Goal: Task Accomplishment & Management: Manage account settings

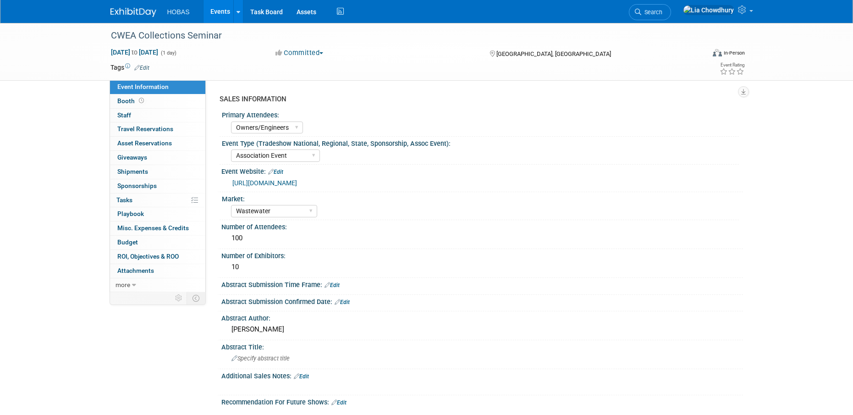
select select "Owners/Engineers"
select select "Association Event"
select select "Wastewater"
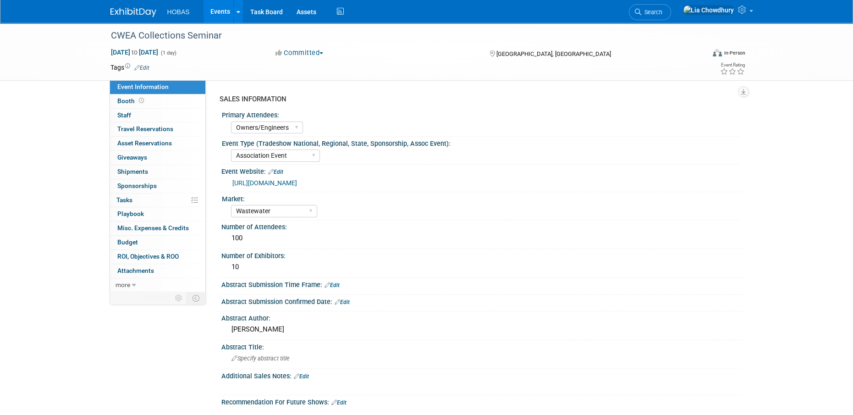
click at [296, 181] on link "[URL][DOMAIN_NAME]" at bounding box center [264, 182] width 65 height 7
click at [214, 11] on link "Events" at bounding box center [219, 11] width 33 height 23
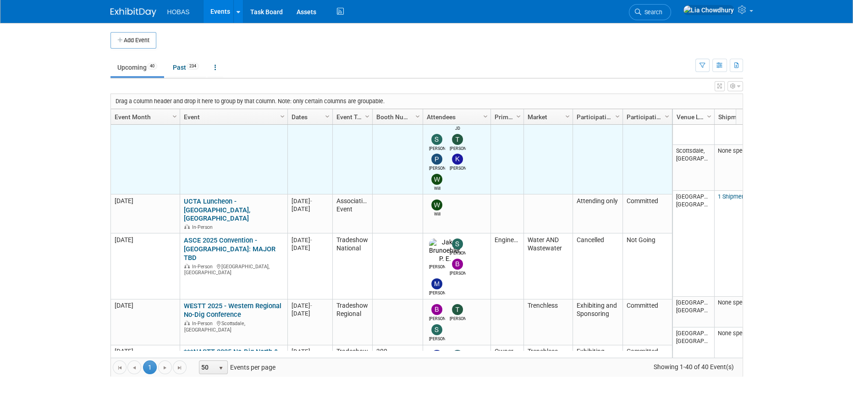
scroll to position [761, 0]
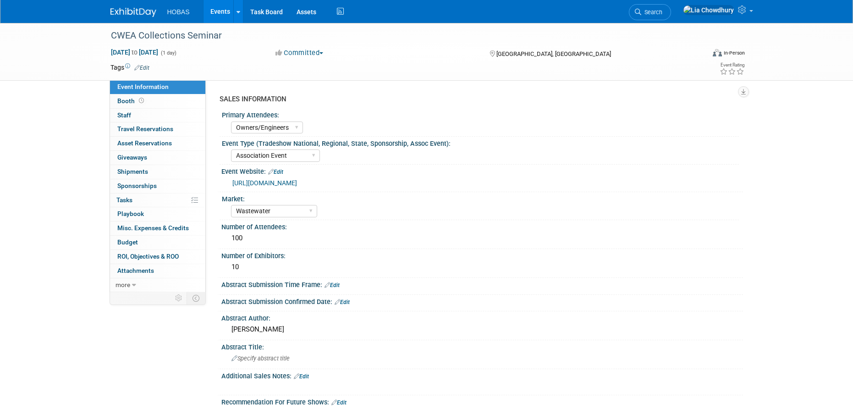
select select "Owners/Engineers"
select select "Association Event"
select select "Wastewater"
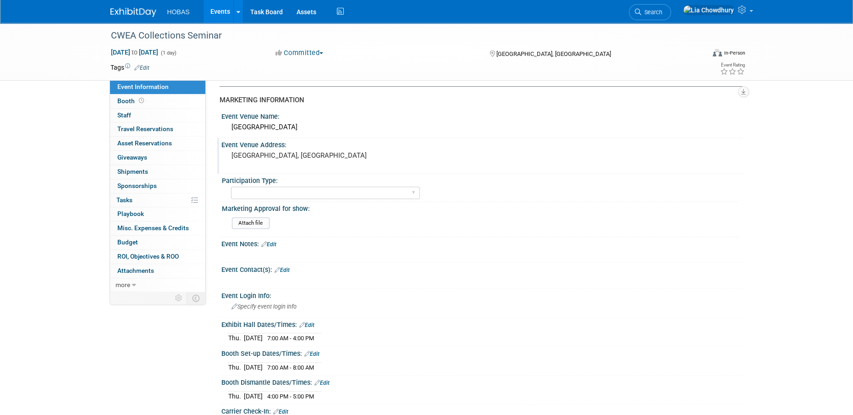
scroll to position [367, 0]
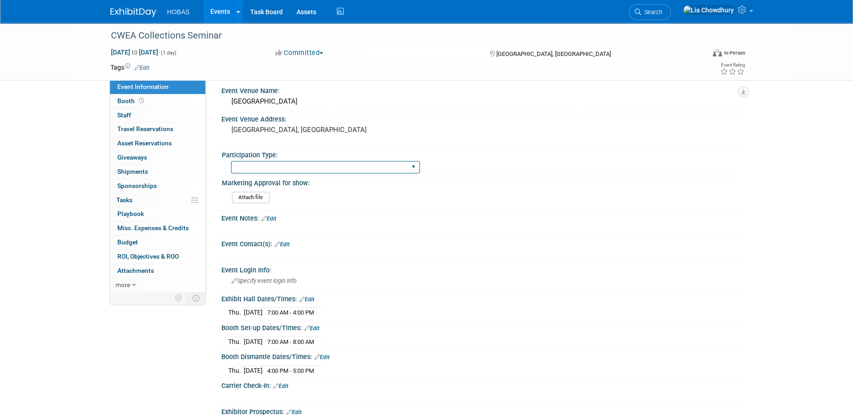
click at [279, 166] on select "Attending only Exhibiting Sponsorship only Exhibiting and Sponsoring Exhibiting…" at bounding box center [325, 167] width 189 height 12
click at [463, 124] on div "Event Venue Address: Annapolis, MD" at bounding box center [480, 129] width 526 height 35
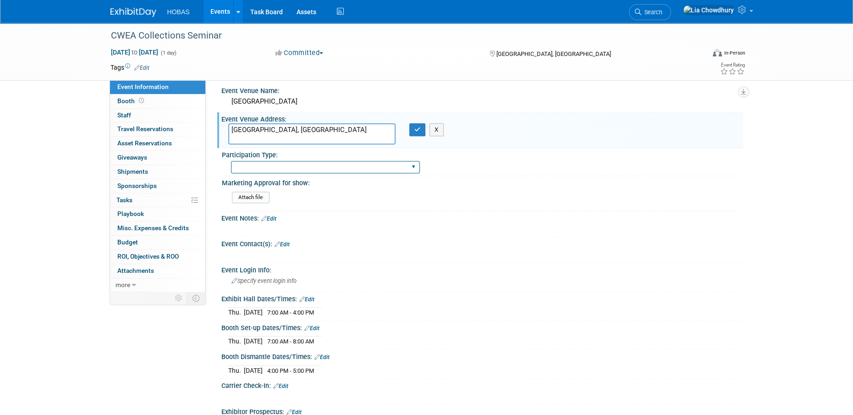
click at [286, 166] on select "Attending only Exhibiting Sponsorship only Exhibiting and Sponsoring Exhibiting…" at bounding box center [325, 167] width 189 height 12
click at [430, 93] on div "Event Venue Name: Elks Lodge" at bounding box center [480, 98] width 526 height 29
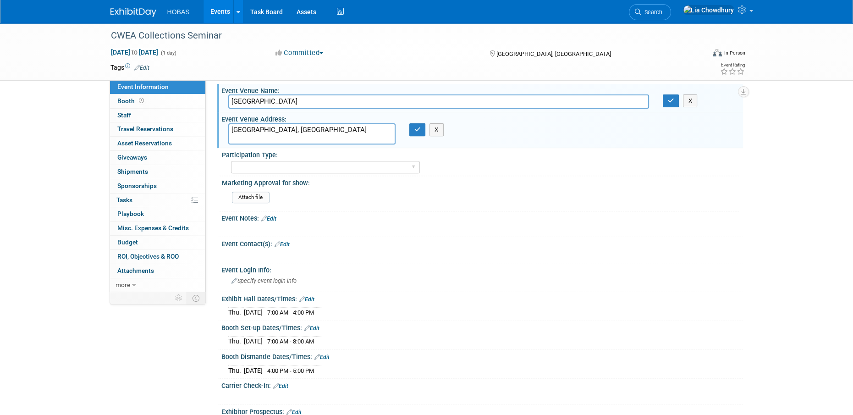
click at [309, 50] on button "Committed" at bounding box center [299, 53] width 55 height 10
click at [307, 91] on link "Not Going" at bounding box center [309, 93] width 72 height 13
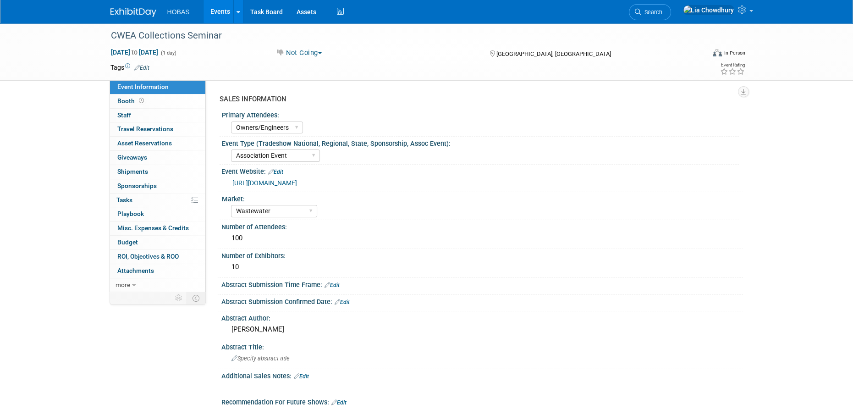
click at [227, 6] on link "Events" at bounding box center [219, 11] width 33 height 23
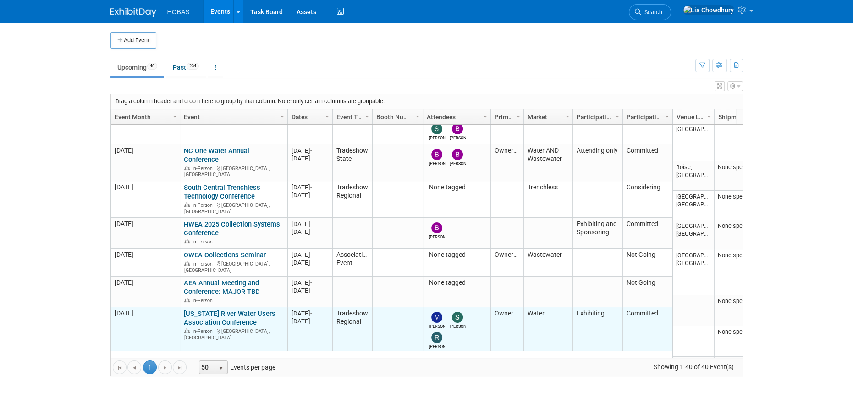
scroll to position [870, 0]
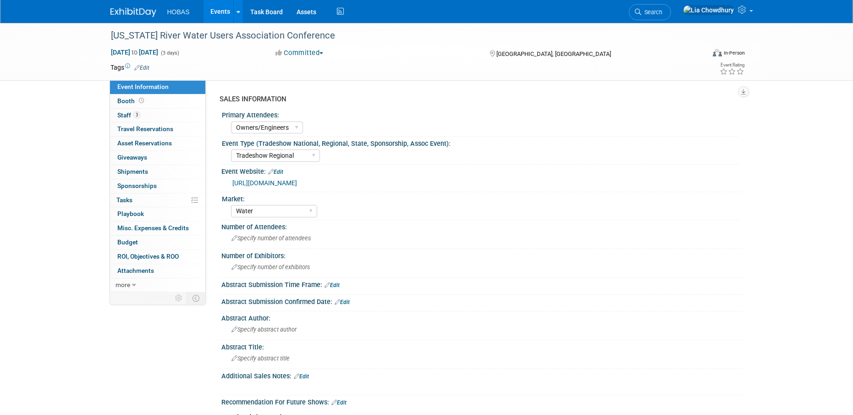
select select "Owners/Engineers"
select select "Tradeshow Regional"
select select "Water"
select select "Exhibiting"
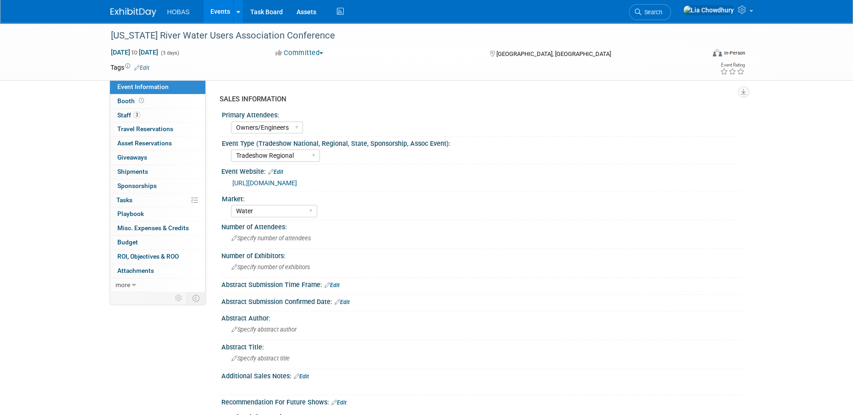
click at [284, 183] on link "[URL][DOMAIN_NAME]" at bounding box center [264, 182] width 65 height 7
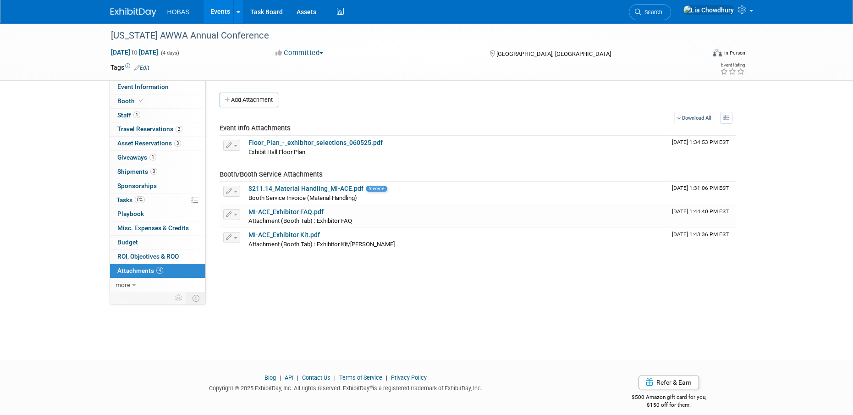
click at [214, 13] on link "Events" at bounding box center [219, 11] width 33 height 23
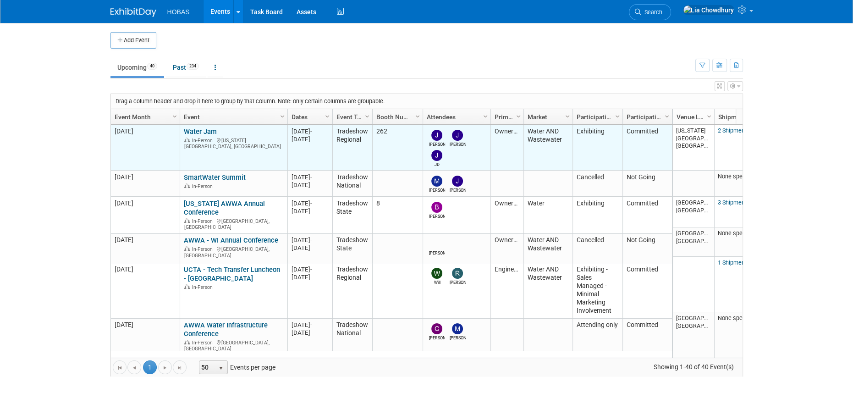
click at [204, 131] on link "Water Jam" at bounding box center [200, 131] width 33 height 8
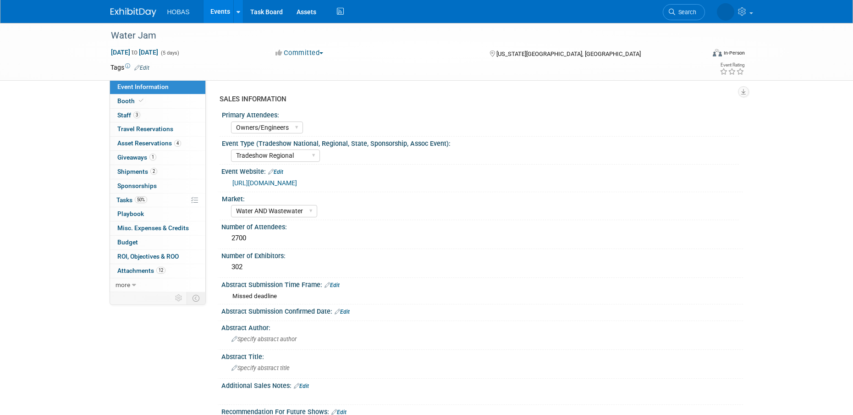
select select "Owners/Engineers"
select select "Tradeshow Regional"
select select "Water AND Wastewater"
select select "Exhibiting"
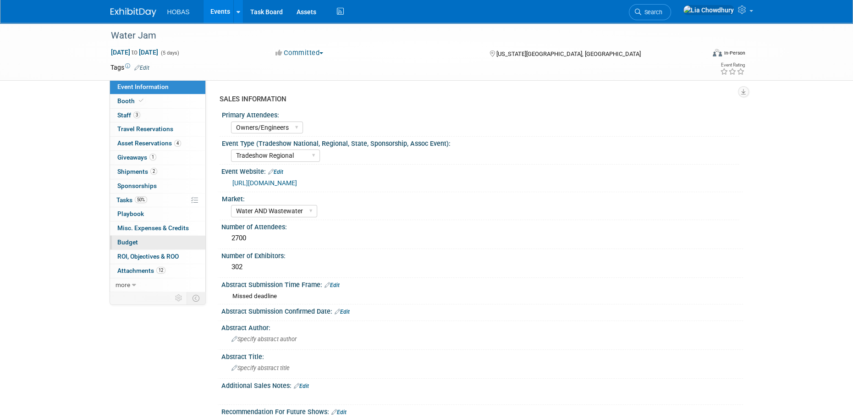
click at [120, 238] on span "Budget" at bounding box center [127, 241] width 21 height 7
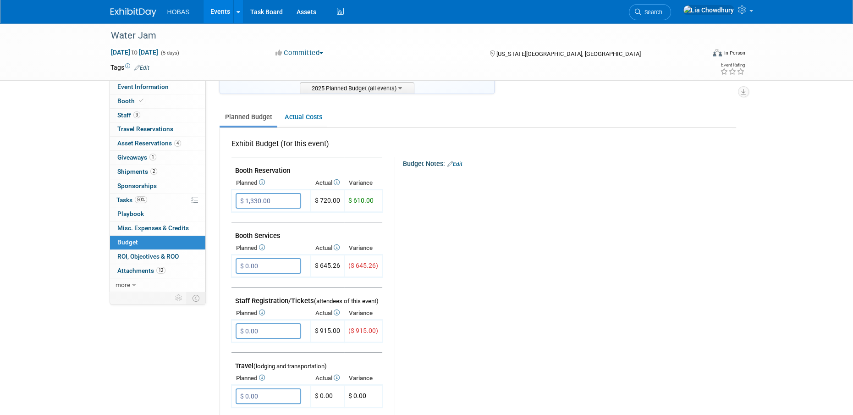
scroll to position [46, 0]
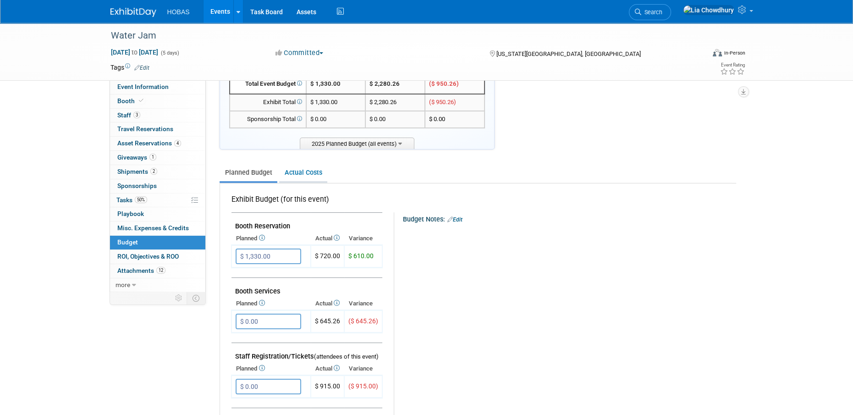
click at [303, 168] on link "Actual Costs" at bounding box center [303, 172] width 48 height 17
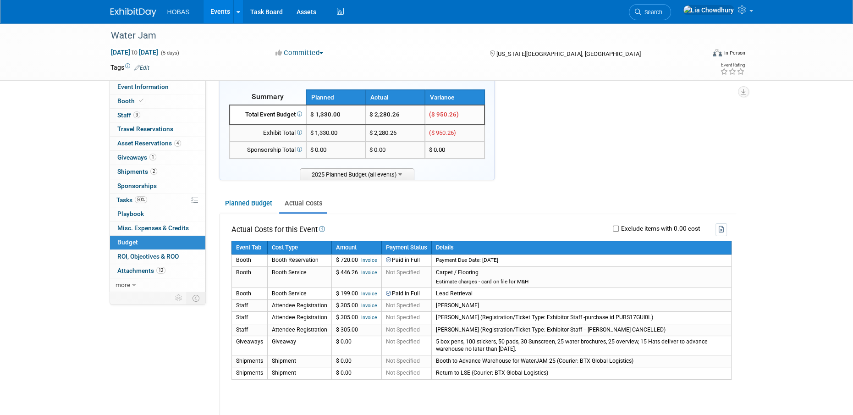
scroll to position [0, 0]
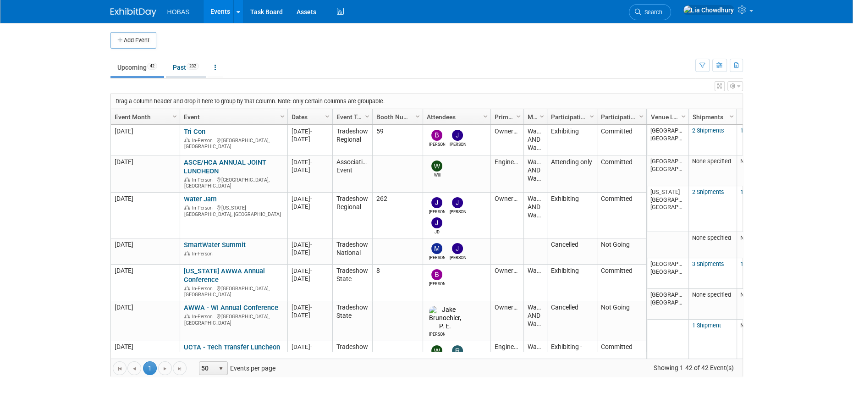
click at [176, 65] on link "Past 232" at bounding box center [186, 67] width 40 height 17
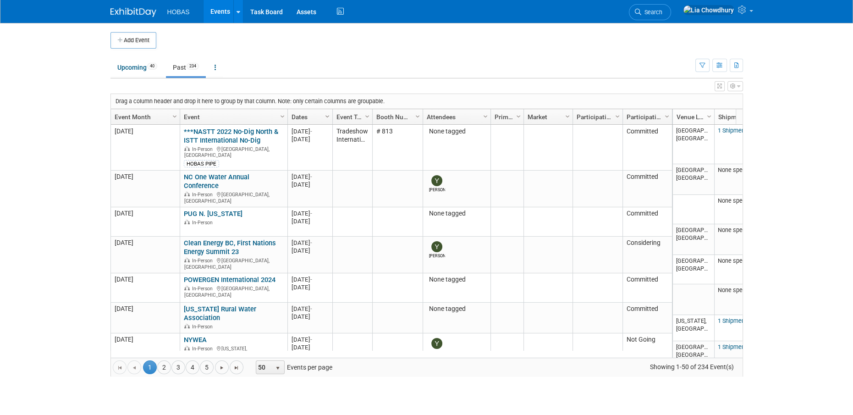
click at [323, 116] on span "Column Settings" at bounding box center [326, 116] width 7 height 7
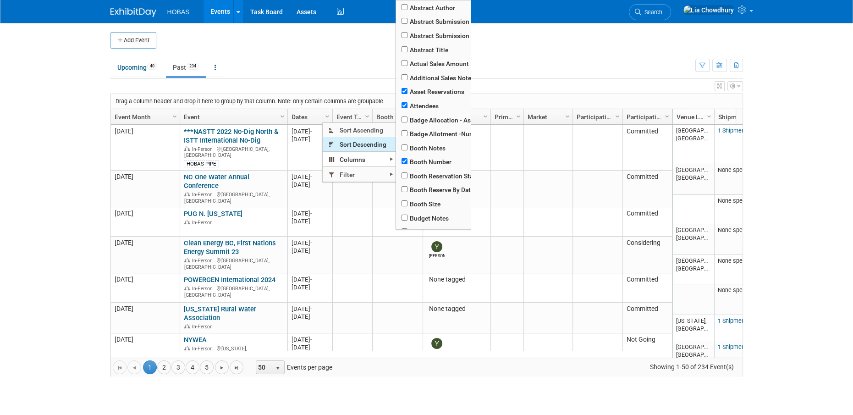
click at [346, 146] on span "Sort Descending" at bounding box center [359, 144] width 73 height 14
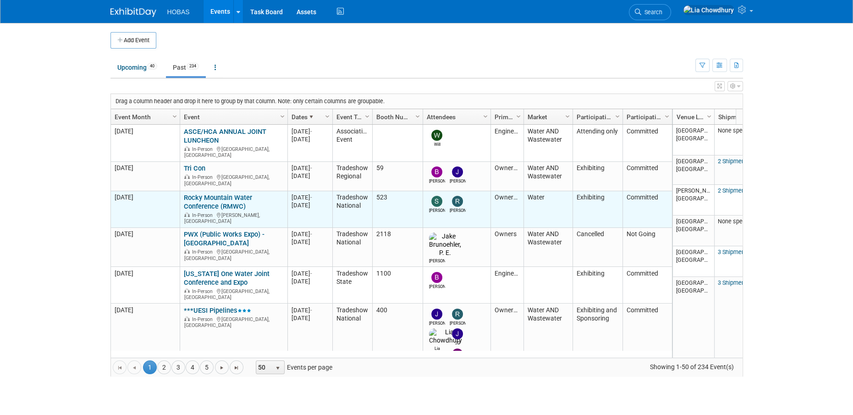
click at [208, 194] on link "Rocky Mountain Water Conference (RMWC)" at bounding box center [218, 201] width 68 height 17
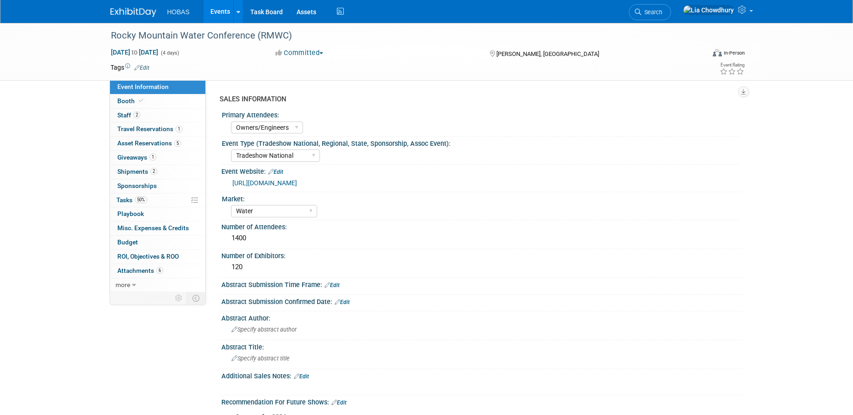
select select "Owners/Engineers"
select select "Tradeshow National"
select select "Water"
select select "Exhibiting"
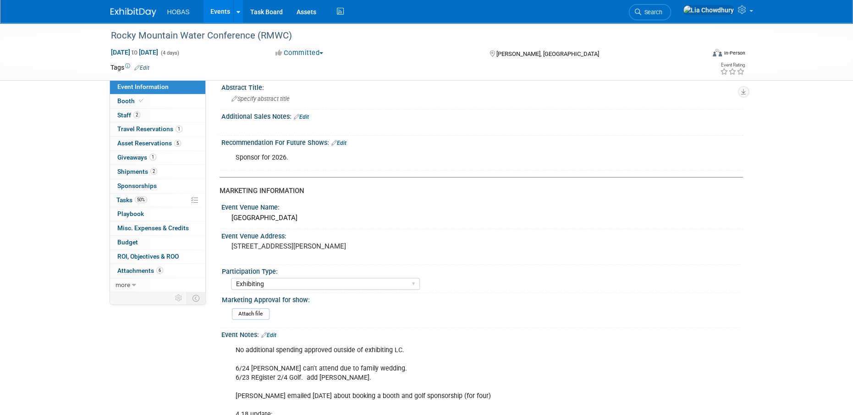
scroll to position [131, 0]
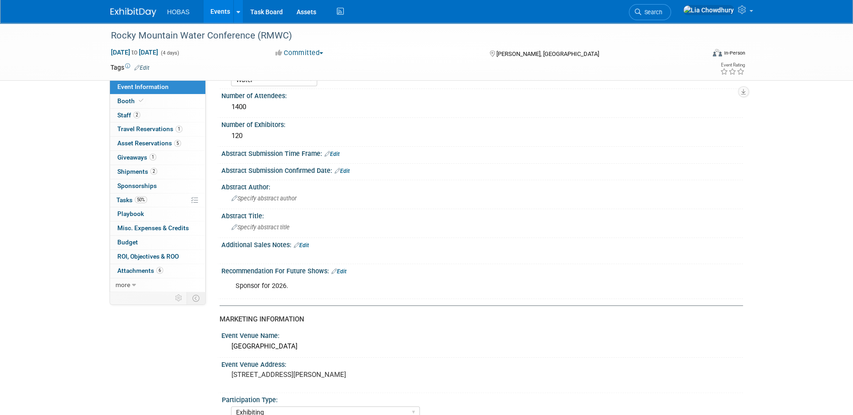
click at [344, 268] on link "Edit" at bounding box center [338, 271] width 15 height 6
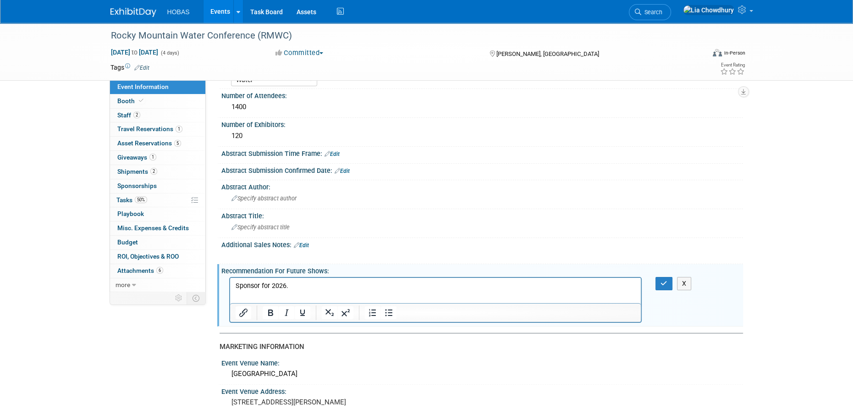
scroll to position [0, 0]
click at [348, 282] on p "Sponsor for 2026." at bounding box center [435, 285] width 400 height 9
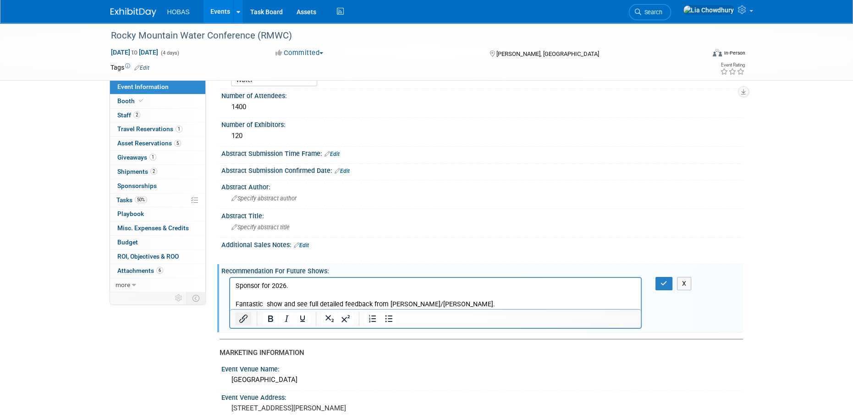
click at [243, 318] on icon "Insert/edit link" at bounding box center [242, 318] width 11 height 11
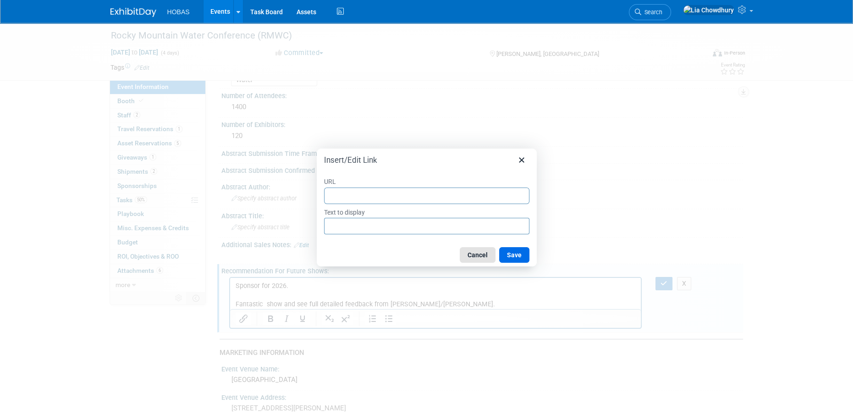
click at [468, 254] on button "Cancel" at bounding box center [478, 255] width 36 height 16
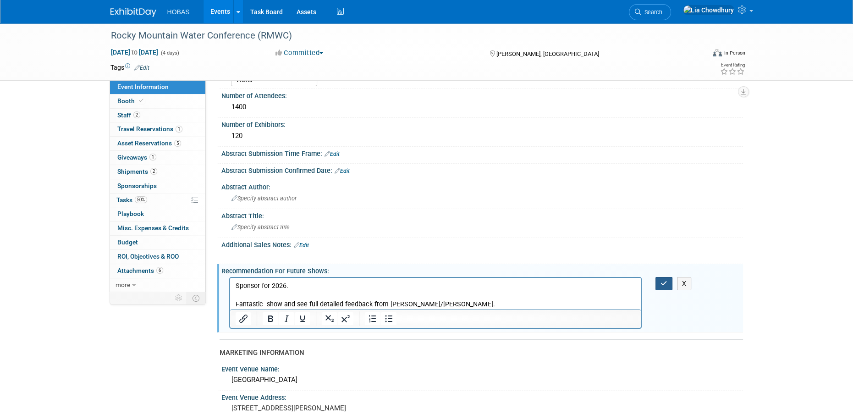
click at [656, 285] on button "button" at bounding box center [663, 283] width 17 height 13
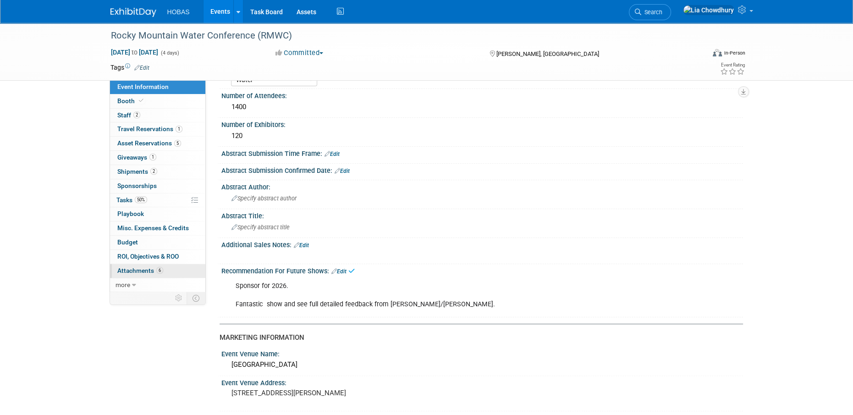
click at [141, 270] on span "Attachments 6" at bounding box center [140, 270] width 46 height 7
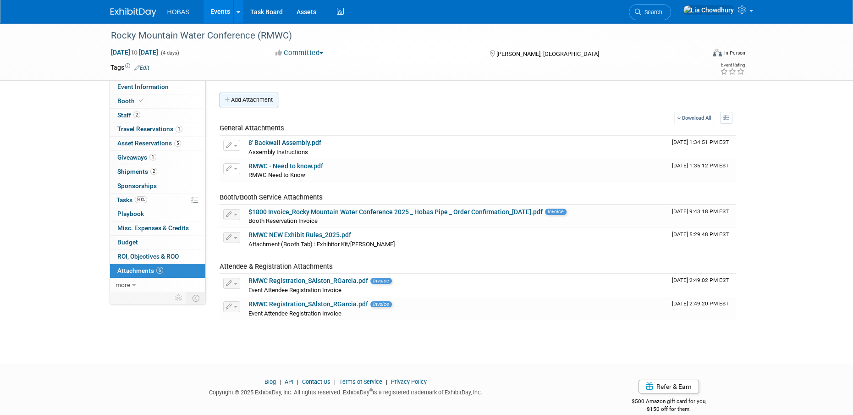
click at [264, 98] on button "Add Attachment" at bounding box center [248, 100] width 59 height 15
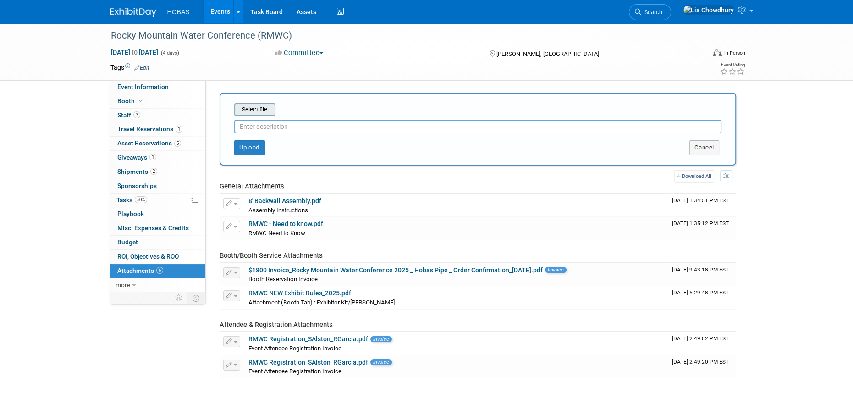
click at [260, 112] on input "file" at bounding box center [219, 109] width 109 height 11
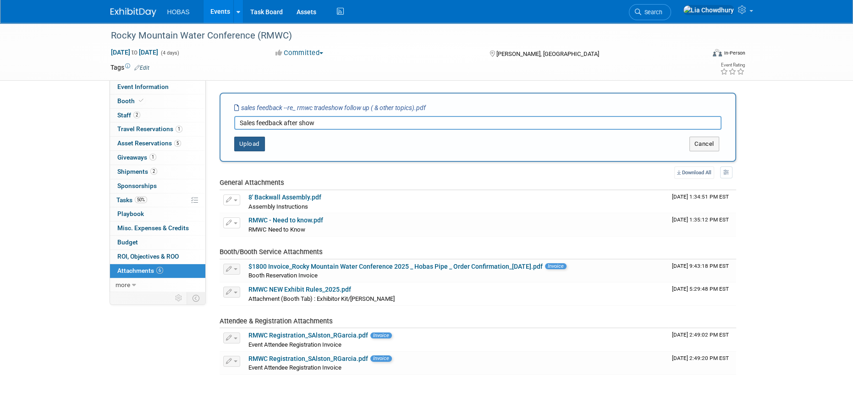
type input "Sales feedback after show"
click at [250, 142] on button "Upload" at bounding box center [249, 144] width 31 height 15
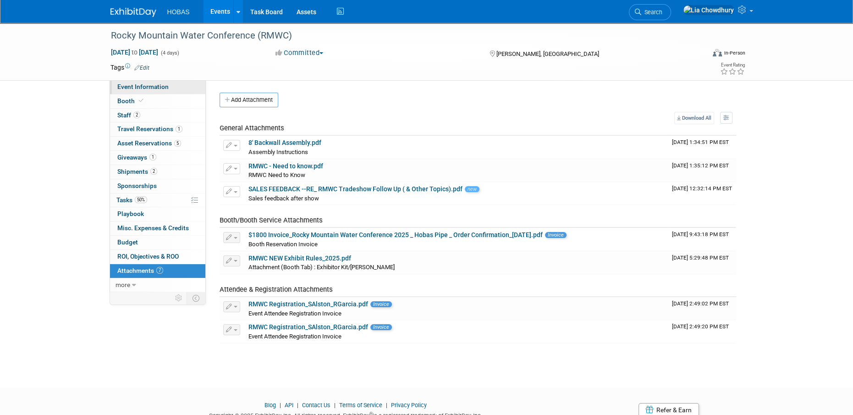
click at [140, 89] on span "Event Information" at bounding box center [142, 86] width 51 height 7
select select "Owners/Engineers"
select select "Tradeshow National"
select select "Water"
select select "Exhibiting"
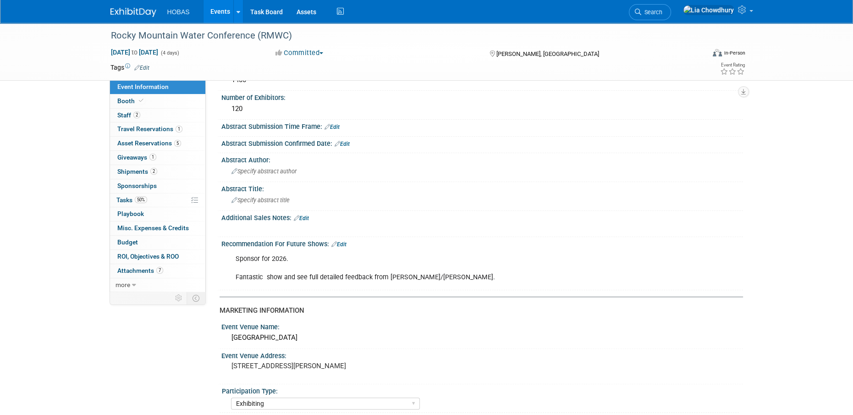
scroll to position [183, 0]
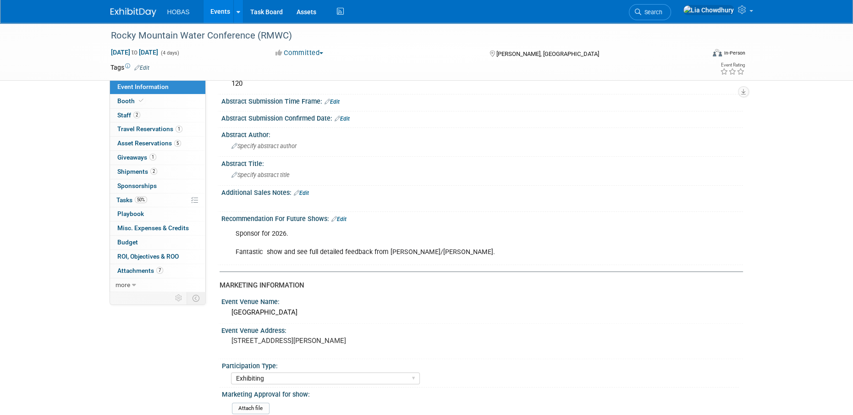
click at [346, 218] on link "Edit" at bounding box center [338, 219] width 15 height 6
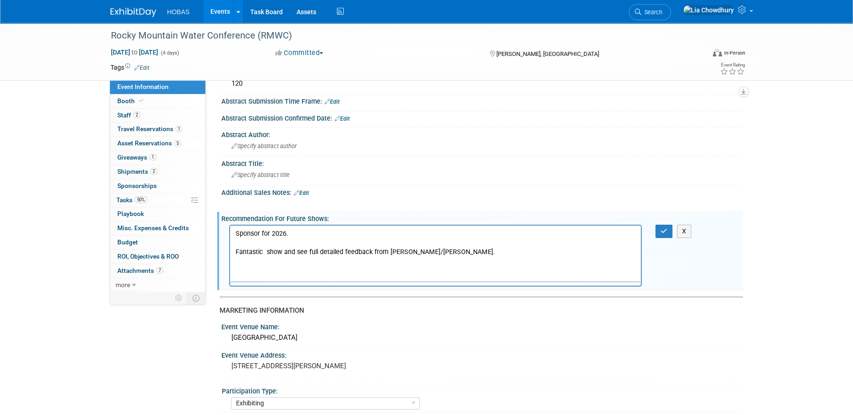
scroll to position [0, 0]
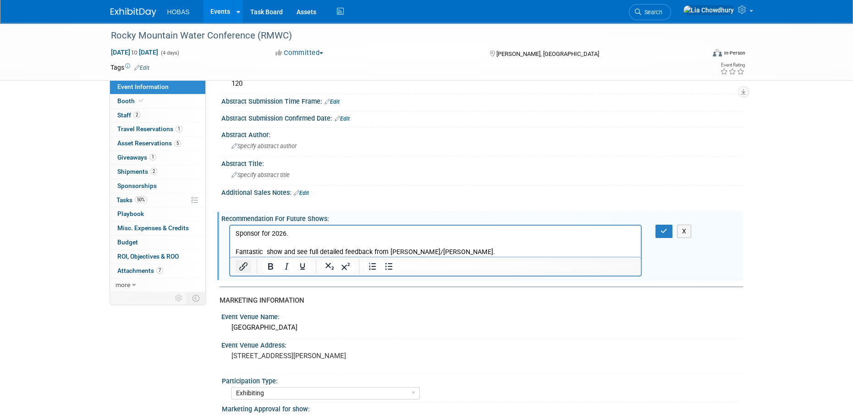
click at [243, 268] on icon "Insert/edit link" at bounding box center [242, 266] width 11 height 11
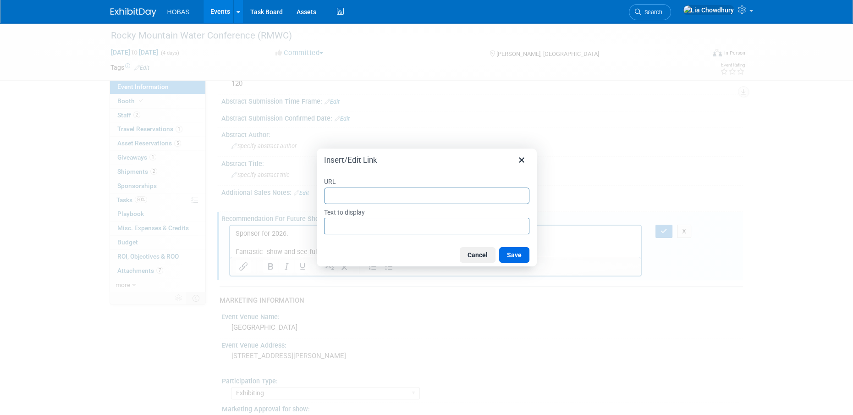
type input "https://www.exhibitday.com/Workspace/GetAttachment/10045144?a=10304276&v=175647…"
click at [512, 251] on button "Save" at bounding box center [514, 255] width 30 height 16
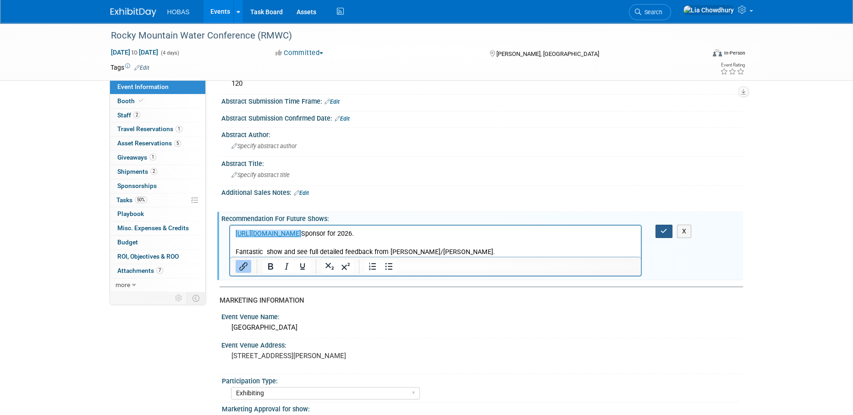
click at [658, 231] on button "button" at bounding box center [663, 231] width 17 height 13
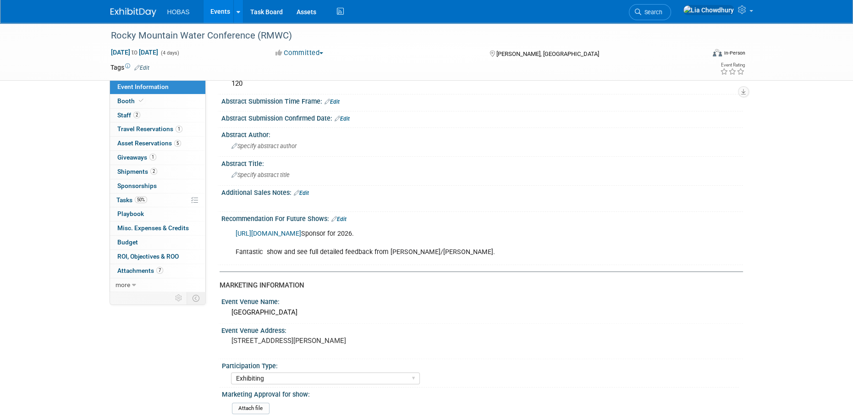
click at [337, 216] on link "Edit" at bounding box center [338, 219] width 15 height 6
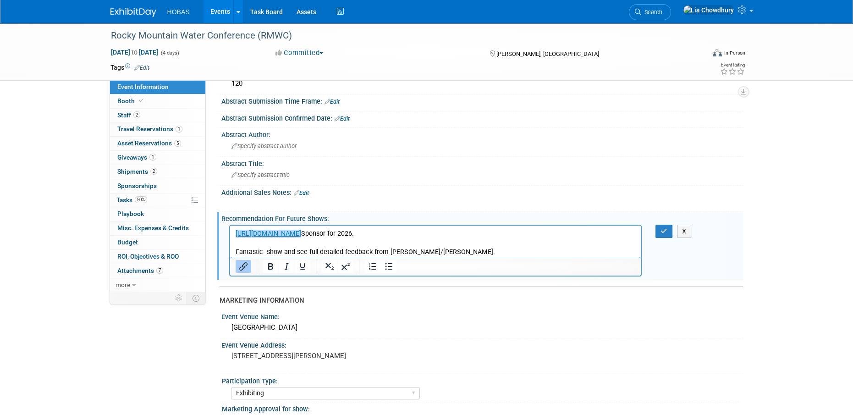
scroll to position [0, 0]
click at [539, 231] on p "﻿https://www.exhibitday.com/Workspace/GetAttachment/10045144?a=10304276&v=17564…" at bounding box center [435, 242] width 400 height 27
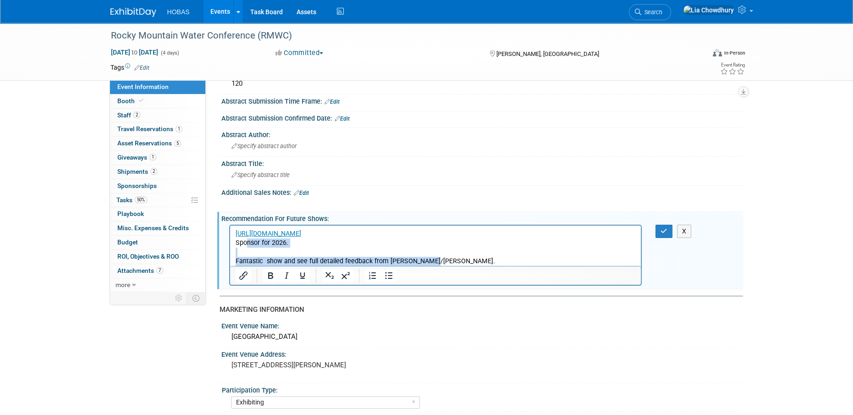
drag, startPoint x: 440, startPoint y: 257, endPoint x: 246, endPoint y: 246, distance: 194.6
click at [245, 246] on p "Sponsor for 2026. Fantastic show and see full detailed feedback from Stephen/Re…" at bounding box center [435, 251] width 400 height 27
click at [246, 264] on p "Sponsor for 2026. Fantastic show and see full detailed feedback from Stephen/Re…" at bounding box center [435, 251] width 400 height 27
click at [246, 263] on p "Sponsor for 2026. Fantastic show and see full detailed feedback from Stephen/Re…" at bounding box center [435, 251] width 400 height 27
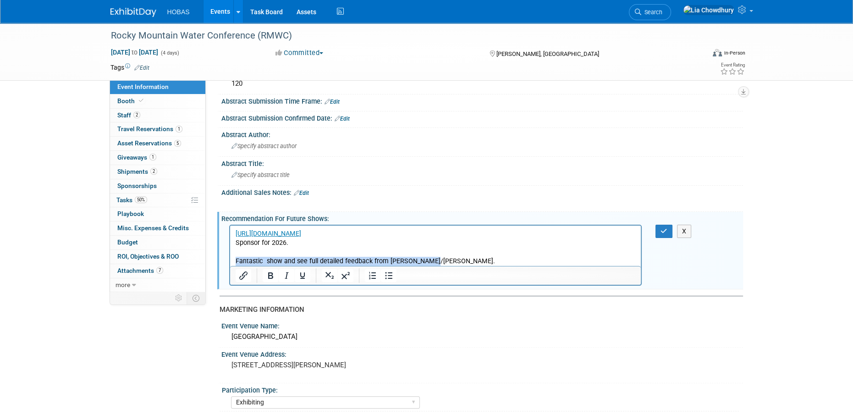
click at [246, 263] on p "Sponsor for 2026. Fantastic show and see full detailed feedback from Stephen/Re…" at bounding box center [435, 251] width 400 height 27
copy p "Fantastic show and see full detailed feedback from Stephen/Rene."
click at [235, 246] on body "https://www.exhibitday.com/Workspace/GetAttachment/10045144?a=10304276&v=175647…" at bounding box center [435, 247] width 401 height 37
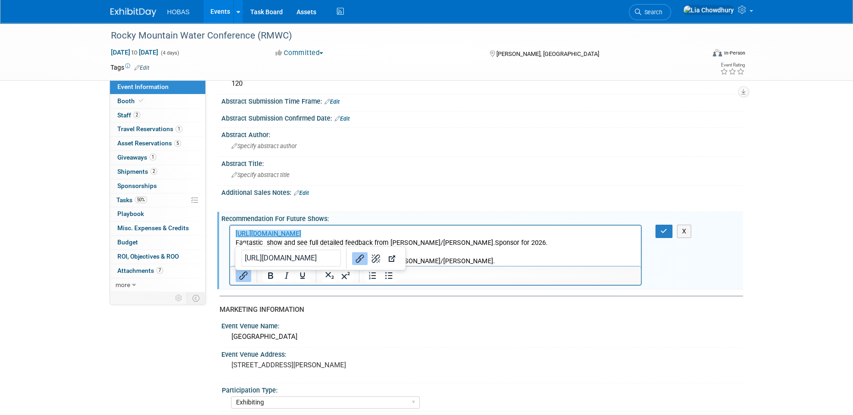
drag, startPoint x: 490, startPoint y: 265, endPoint x: 465, endPoint y: 254, distance: 26.7
click at [489, 265] on p "Fantastic show and see full detailed feedback from Stephen/Rene.Sponsor for 202…" at bounding box center [435, 251] width 400 height 27
click at [431, 241] on p "Fantastic show and see full detailed feedback from Stephen/Rene.Sponsor for 202…" at bounding box center [435, 251] width 400 height 27
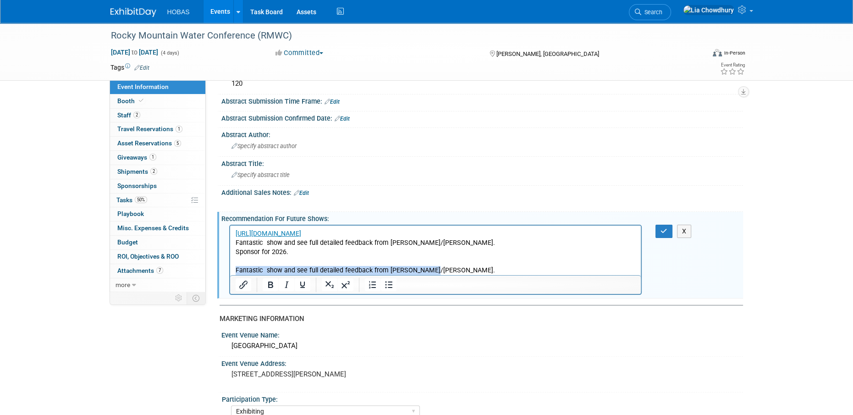
drag, startPoint x: 437, startPoint y: 271, endPoint x: 436, endPoint y: 500, distance: 228.6
click at [230, 275] on html "https://www.exhibitday.com/Workspace/GetAttachment/10045144?a=10304276&v=175647…" at bounding box center [435, 249] width 411 height 49
click at [666, 232] on icon "button" at bounding box center [663, 231] width 7 height 6
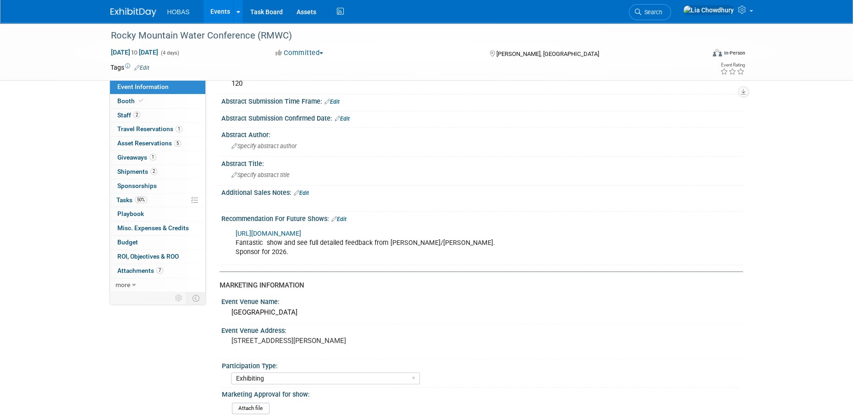
click at [220, 5] on link "Events" at bounding box center [219, 11] width 33 height 23
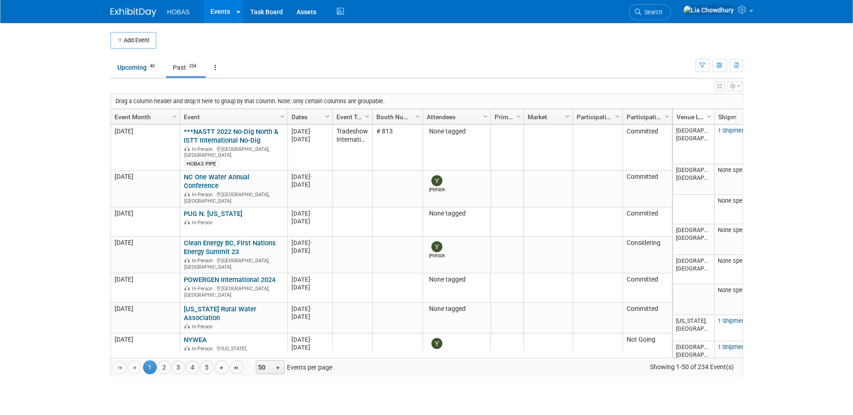
click at [326, 115] on span "Column Settings" at bounding box center [326, 116] width 7 height 7
click at [344, 141] on span "Sort Descending" at bounding box center [359, 144] width 73 height 14
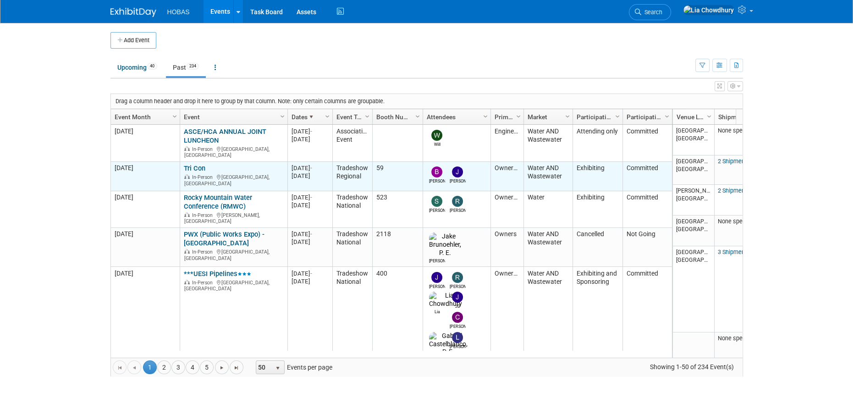
click at [200, 164] on link "Tri Con" at bounding box center [195, 168] width 22 height 8
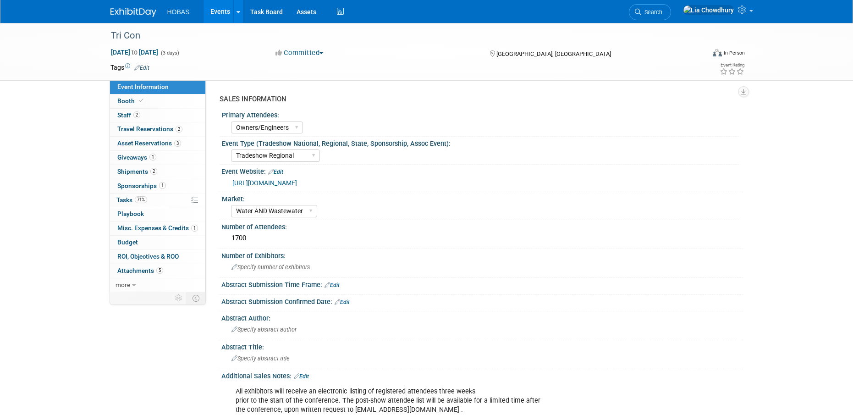
select select "Owners/Engineers"
select select "Tradeshow Regional"
select select "Water AND Wastewater"
select select "Exhibiting"
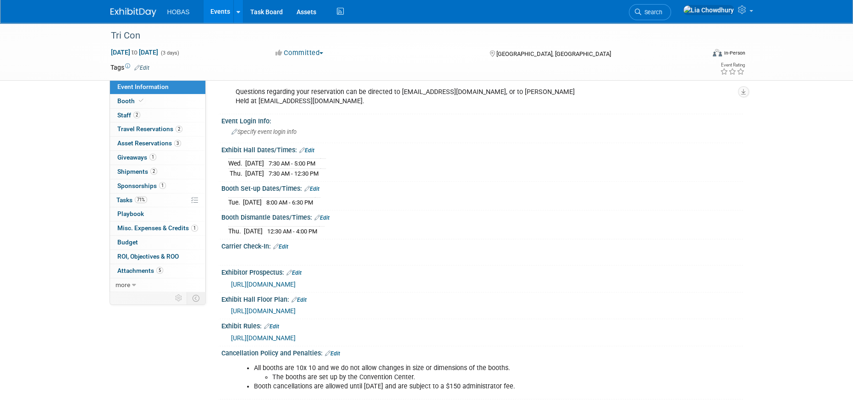
scroll to position [836, 0]
click at [122, 99] on span "Booth" at bounding box center [131, 100] width 28 height 7
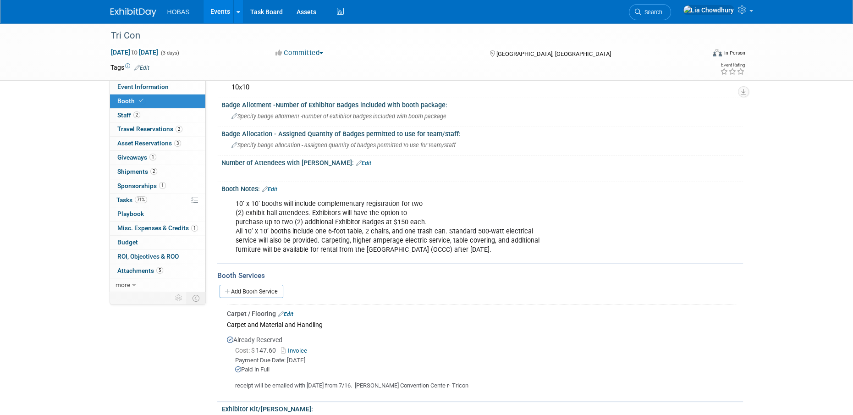
scroll to position [98, 0]
click at [124, 89] on span "Event Information" at bounding box center [142, 86] width 51 height 7
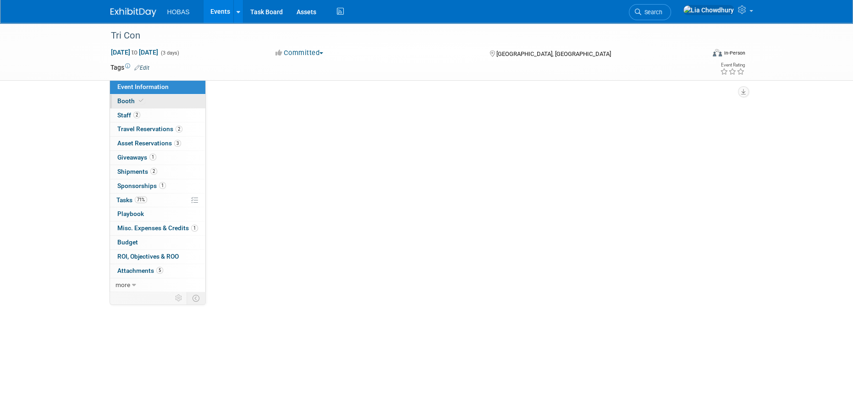
scroll to position [0, 0]
select select "Owners/Engineers"
select select "Tradeshow Regional"
select select "Water AND Wastewater"
select select "Exhibiting"
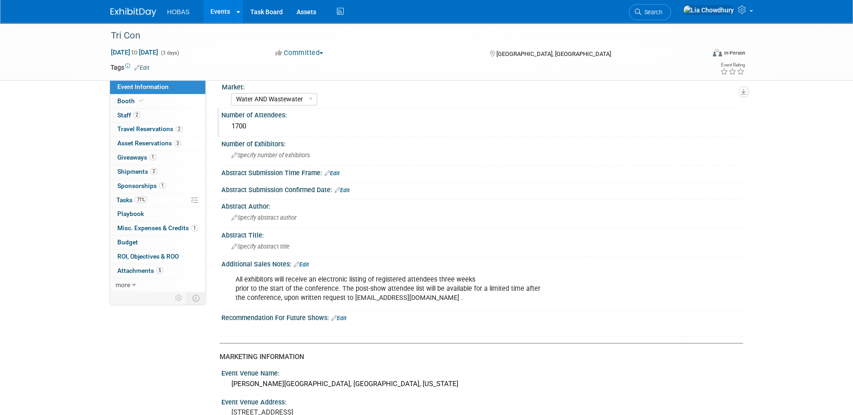
scroll to position [137, 0]
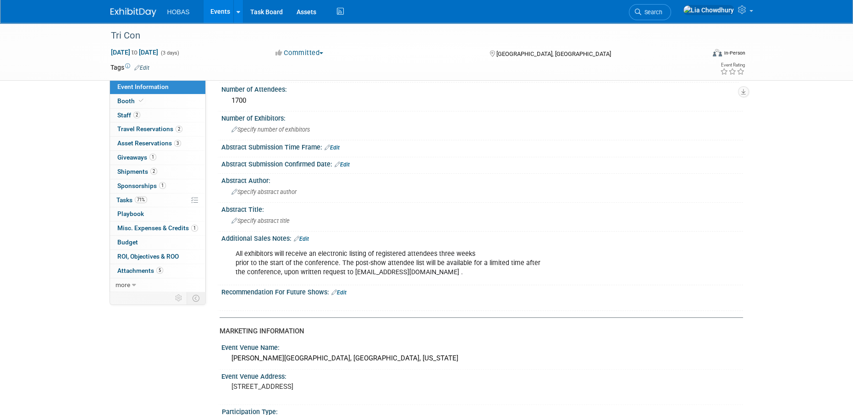
click at [339, 290] on link "Edit" at bounding box center [338, 292] width 15 height 6
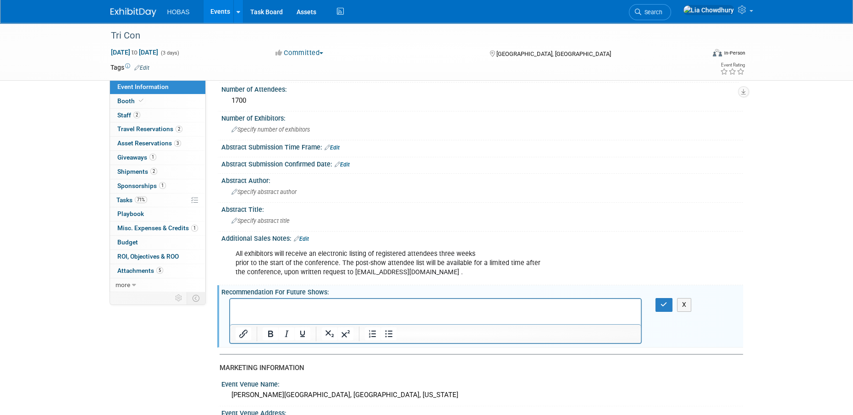
scroll to position [0, 0]
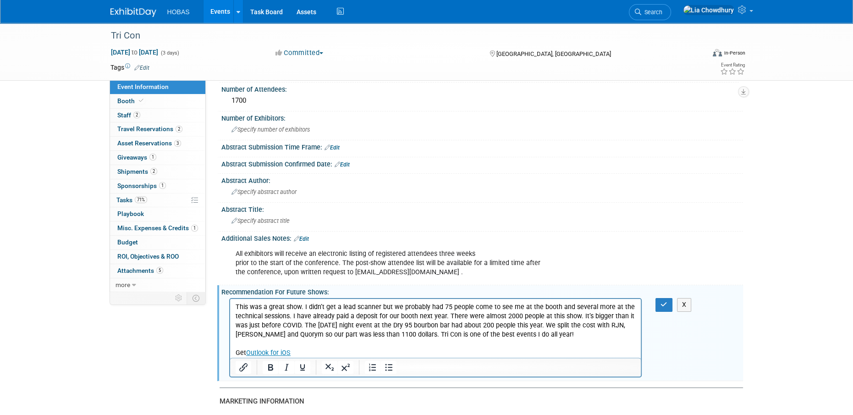
drag, startPoint x: 306, startPoint y: 349, endPoint x: 451, endPoint y: 632, distance: 318.2
click at [230, 350] on html "This was a great show. I didn’t get a lead scanner but we probably had 75 peopl…" at bounding box center [435, 328] width 411 height 59
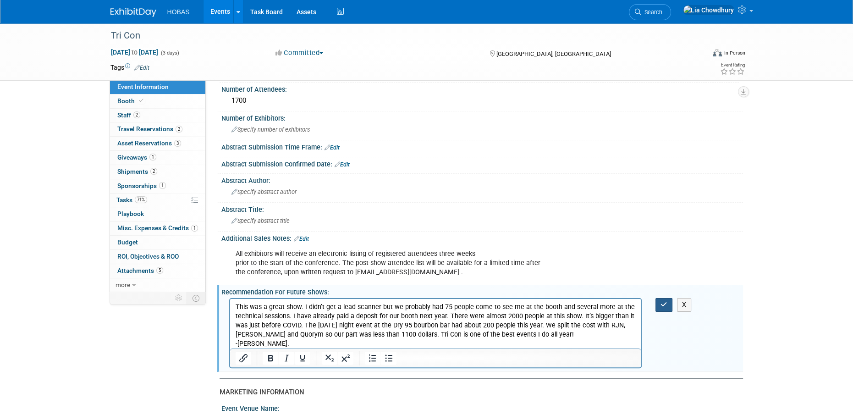
click at [663, 307] on icon "button" at bounding box center [663, 304] width 7 height 6
